Goal: Find contact information: Find contact information

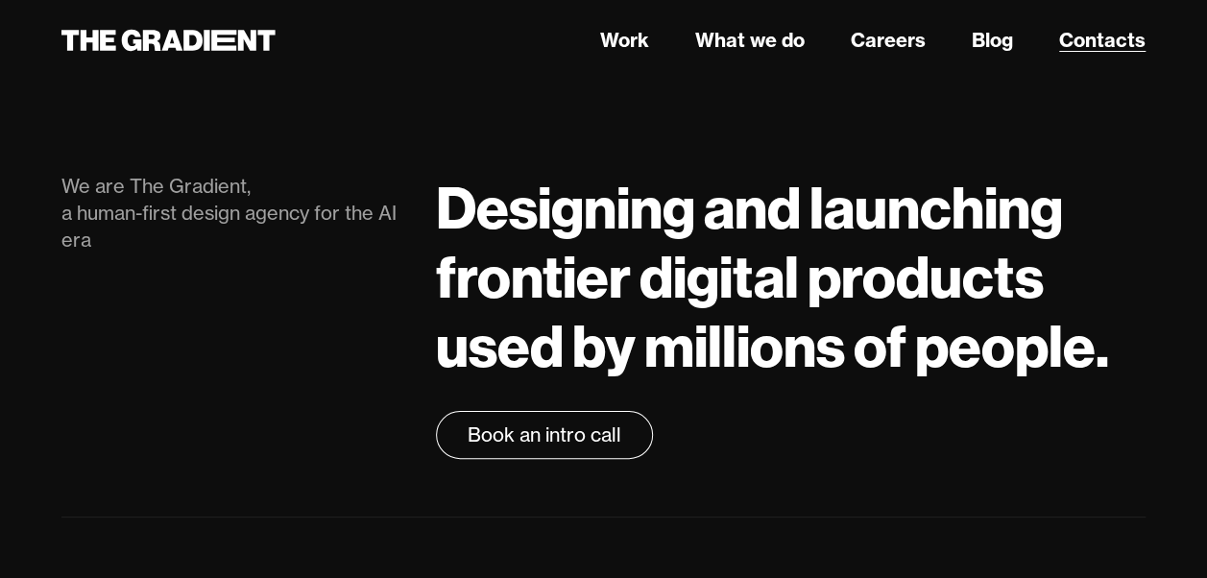
click at [1111, 40] on link "Contacts" at bounding box center [1102, 40] width 86 height 29
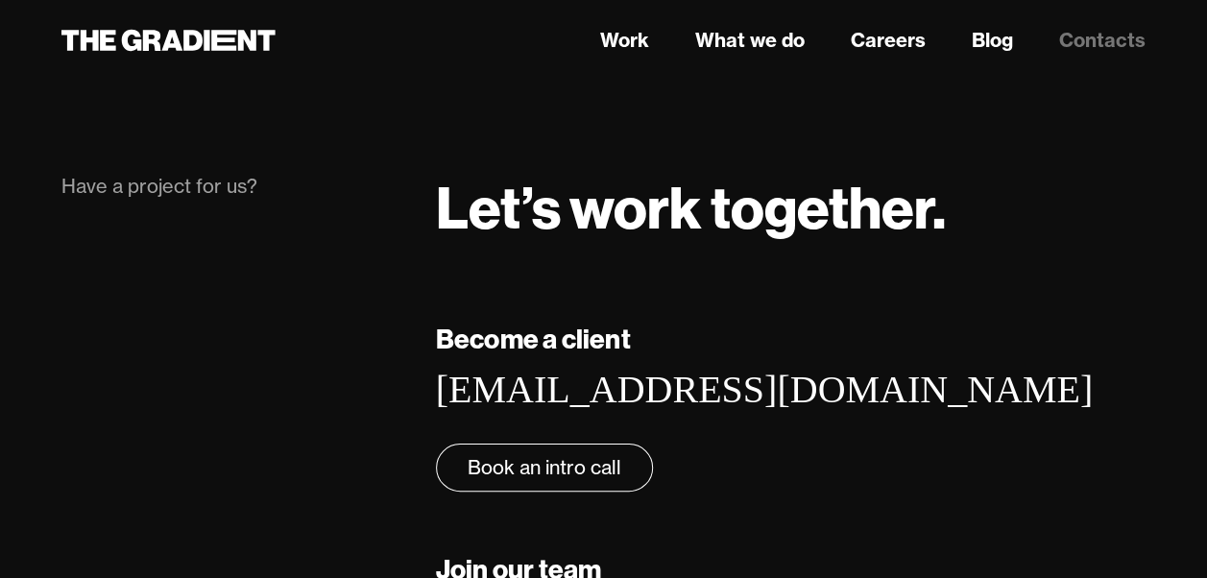
scroll to position [192, 0]
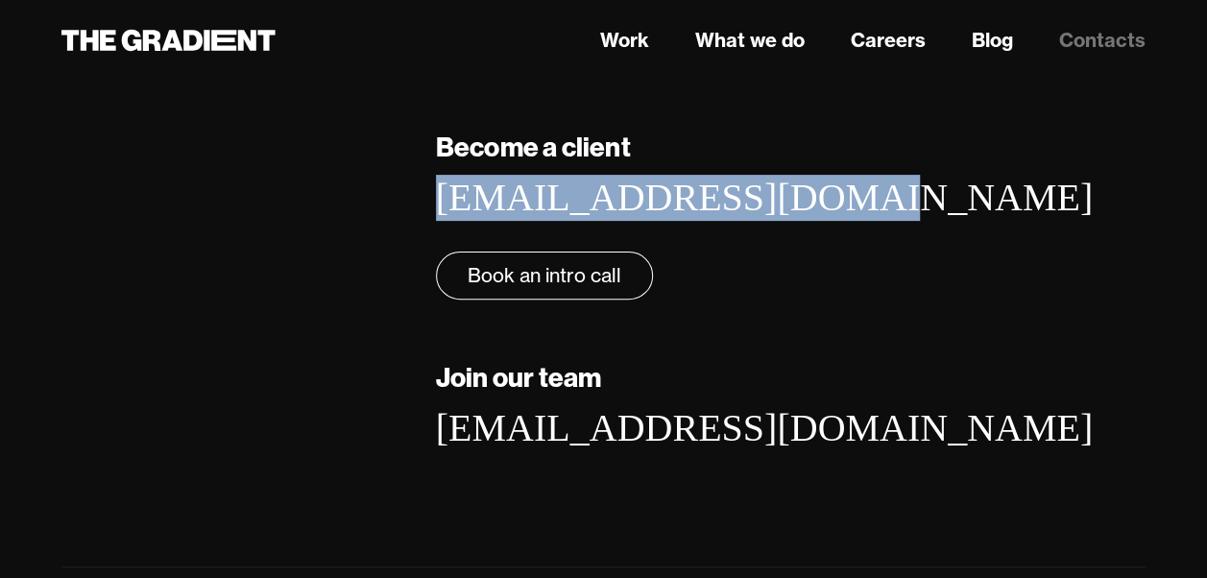
drag, startPoint x: 802, startPoint y: 201, endPoint x: 421, endPoint y: 186, distance: 381.5
click at [421, 186] on div "Become a client hello@thegradient.com ‍ Book an intro call Join our team work@t…" at bounding box center [791, 318] width 748 height 382
copy link "[EMAIL_ADDRESS][DOMAIN_NAME]"
